Goal: Use online tool/utility: Utilize a website feature to perform a specific function

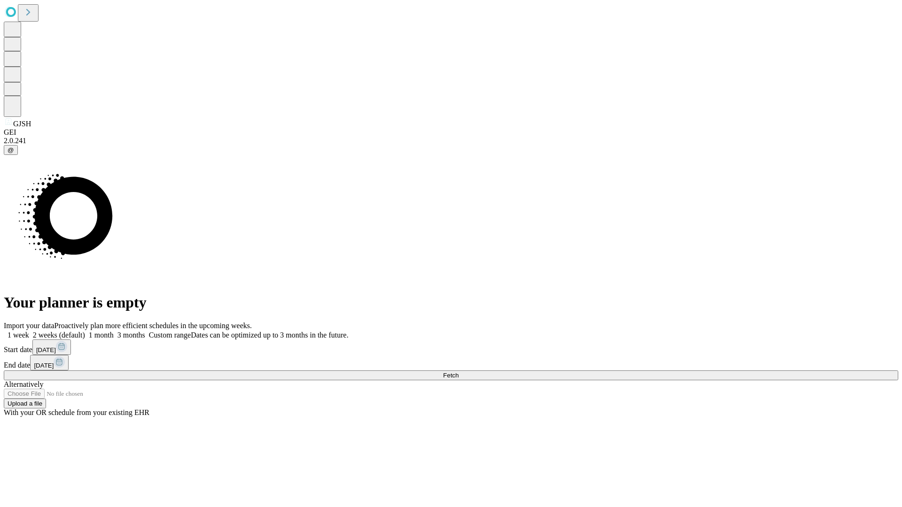
click at [459, 372] on span "Fetch" at bounding box center [451, 375] width 16 height 7
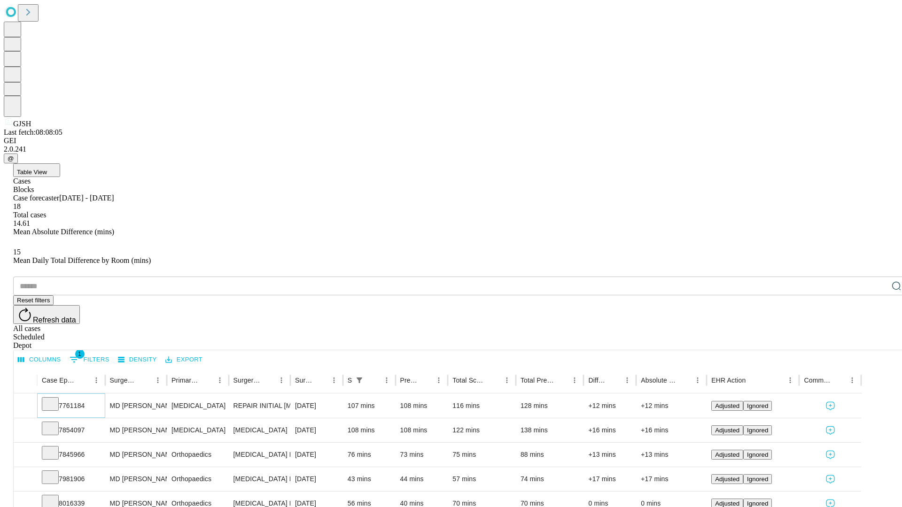
click at [55, 399] on icon at bounding box center [50, 403] width 9 height 9
